Goal: Check status: Check status

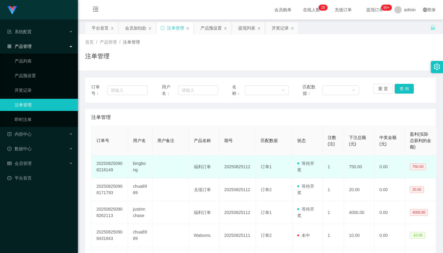
click at [193, 162] on td "福利订单" at bounding box center [204, 166] width 30 height 23
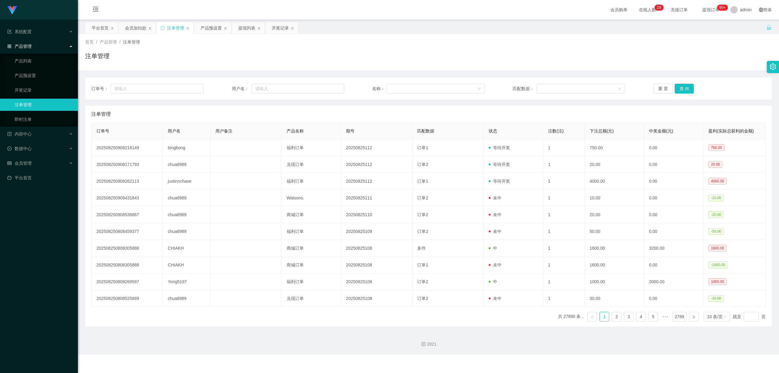
drag, startPoint x: 35, startPoint y: 102, endPoint x: 64, endPoint y: 97, distance: 29.6
click at [34, 102] on link "注单管理" at bounding box center [44, 105] width 58 height 12
click at [298, 89] on input "text" at bounding box center [298, 89] width 93 height 10
paste input "96663980"
type input "96663980"
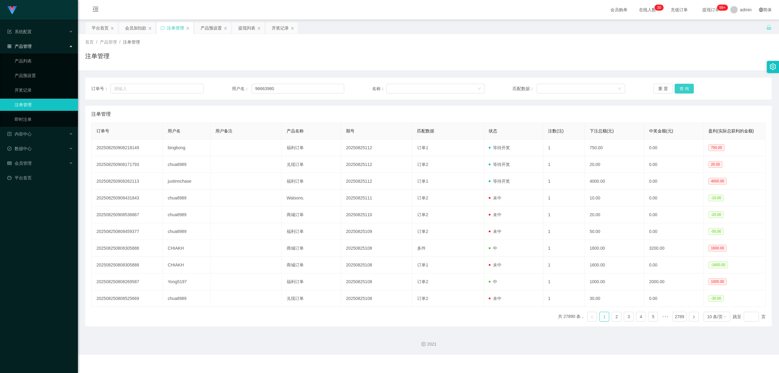
click at [443, 88] on button "查 询" at bounding box center [684, 89] width 19 height 10
click at [43, 76] on link "产品预设置" at bounding box center [44, 75] width 58 height 12
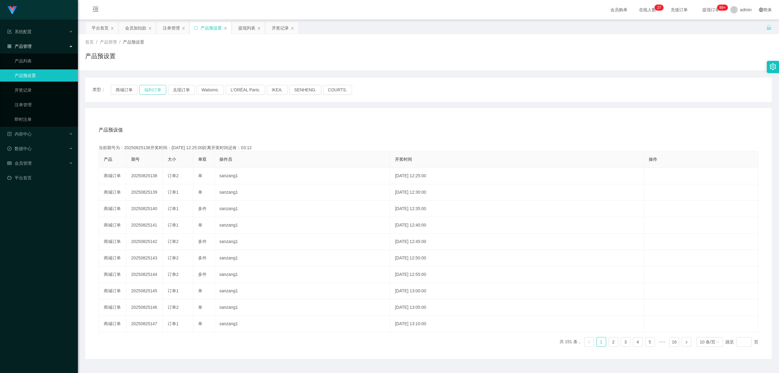
click at [158, 88] on button "福利订单" at bounding box center [152, 90] width 27 height 10
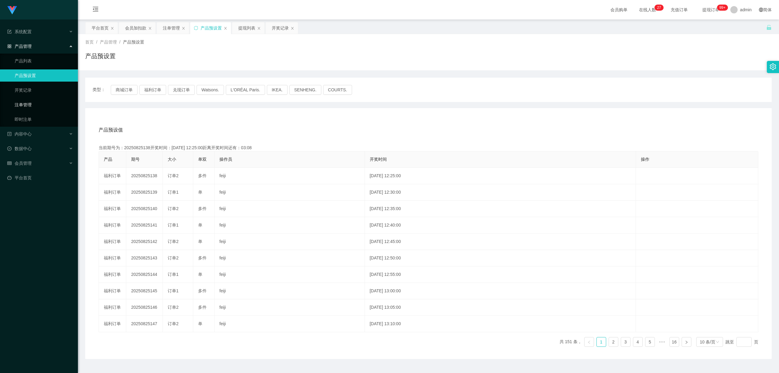
click at [29, 103] on link "注单管理" at bounding box center [44, 105] width 58 height 12
